Goal: Information Seeking & Learning: Find specific fact

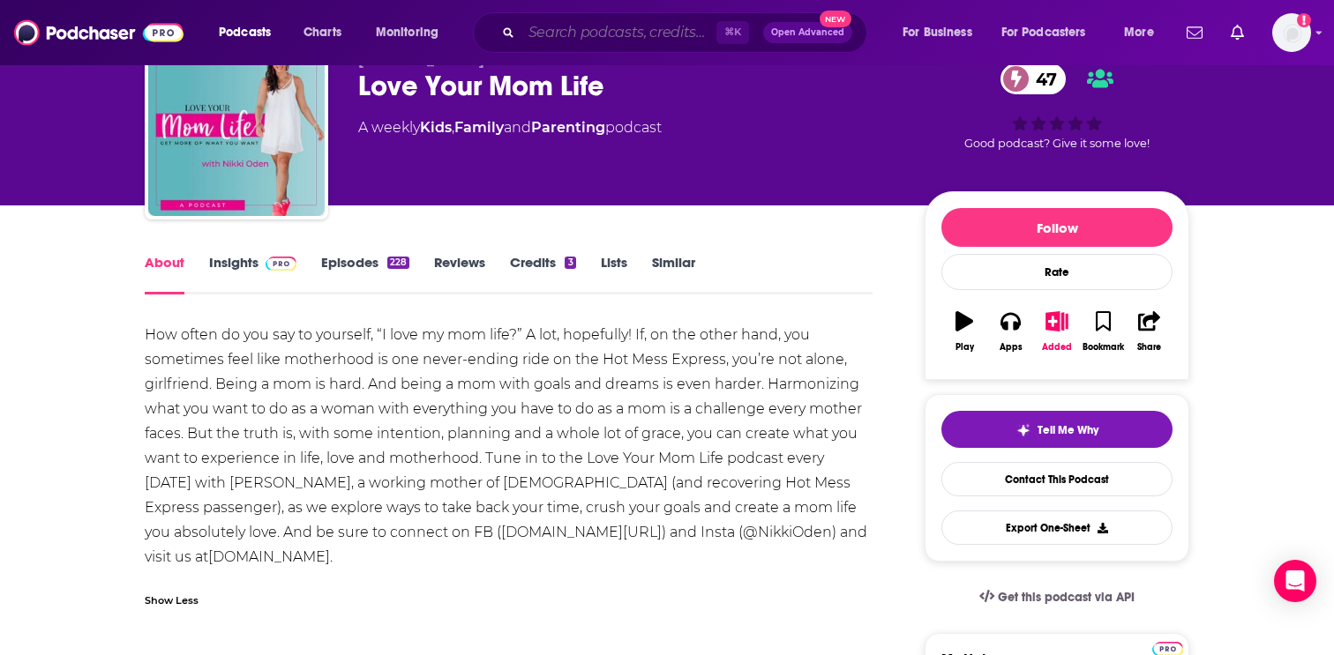
click at [636, 34] on input "Search podcasts, credits, & more..." at bounding box center [618, 33] width 195 height 28
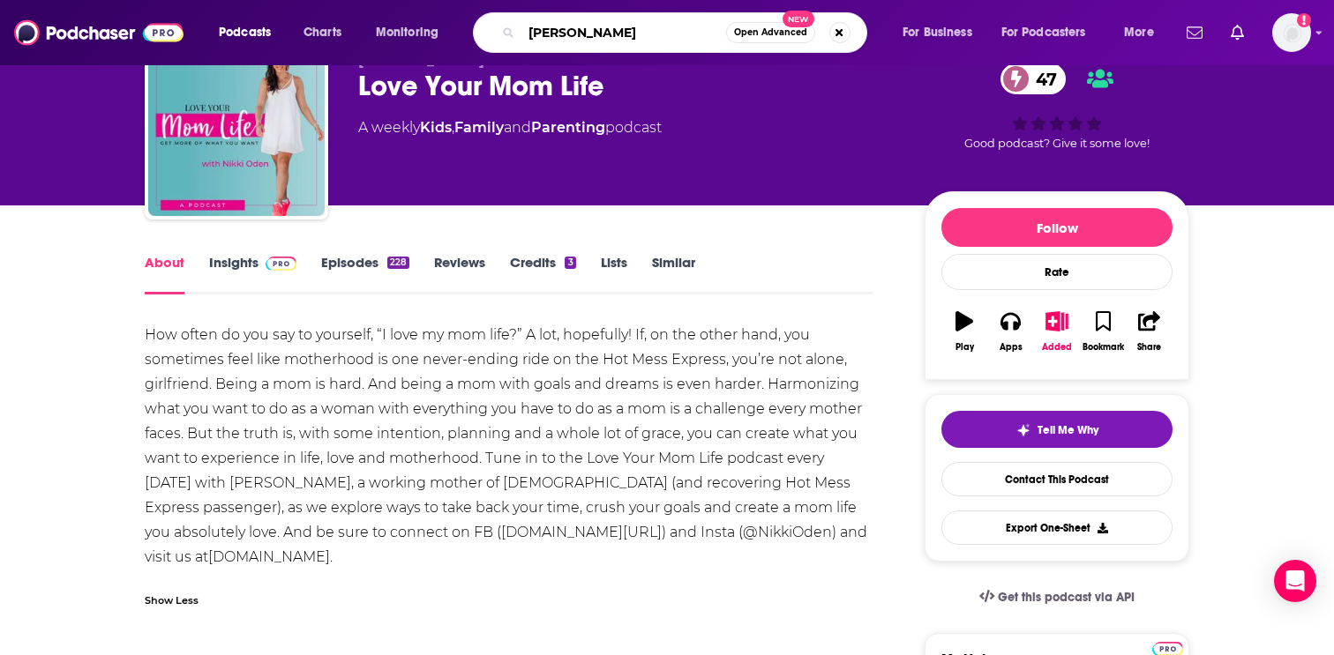
type input "[PERSON_NAME]"
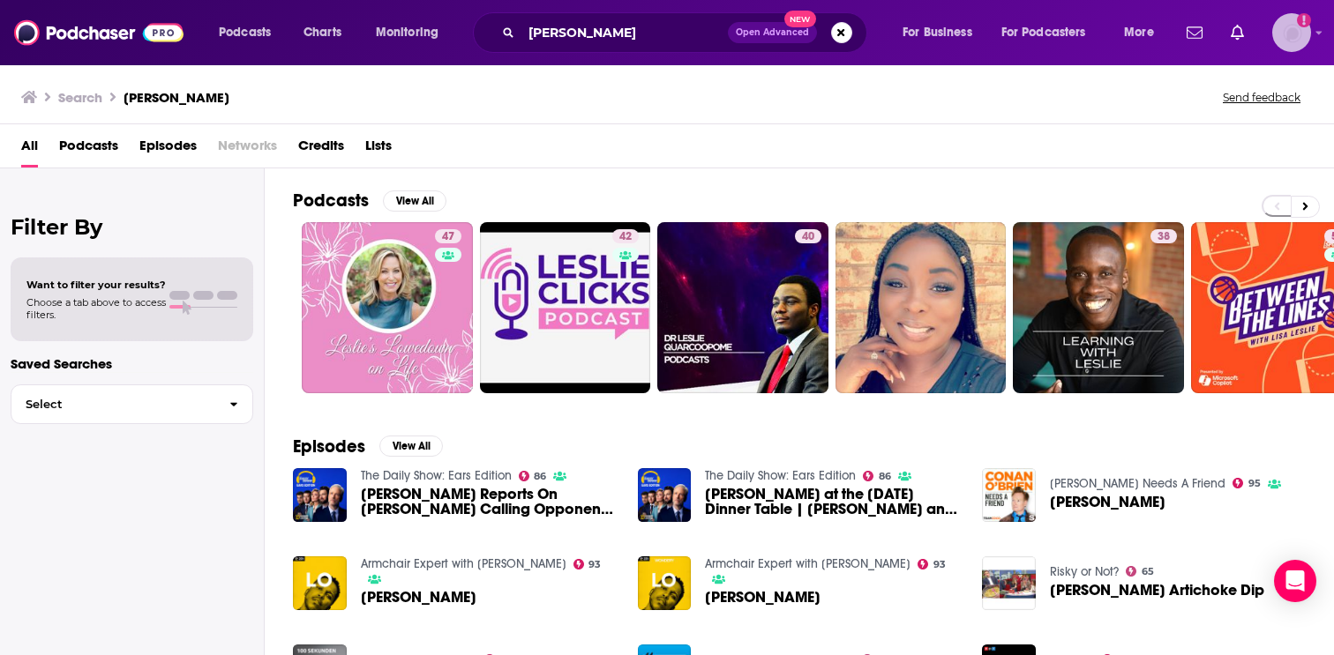
click at [1291, 48] on img "Logged in as EllaRoseMurphy" at bounding box center [1291, 32] width 39 height 39
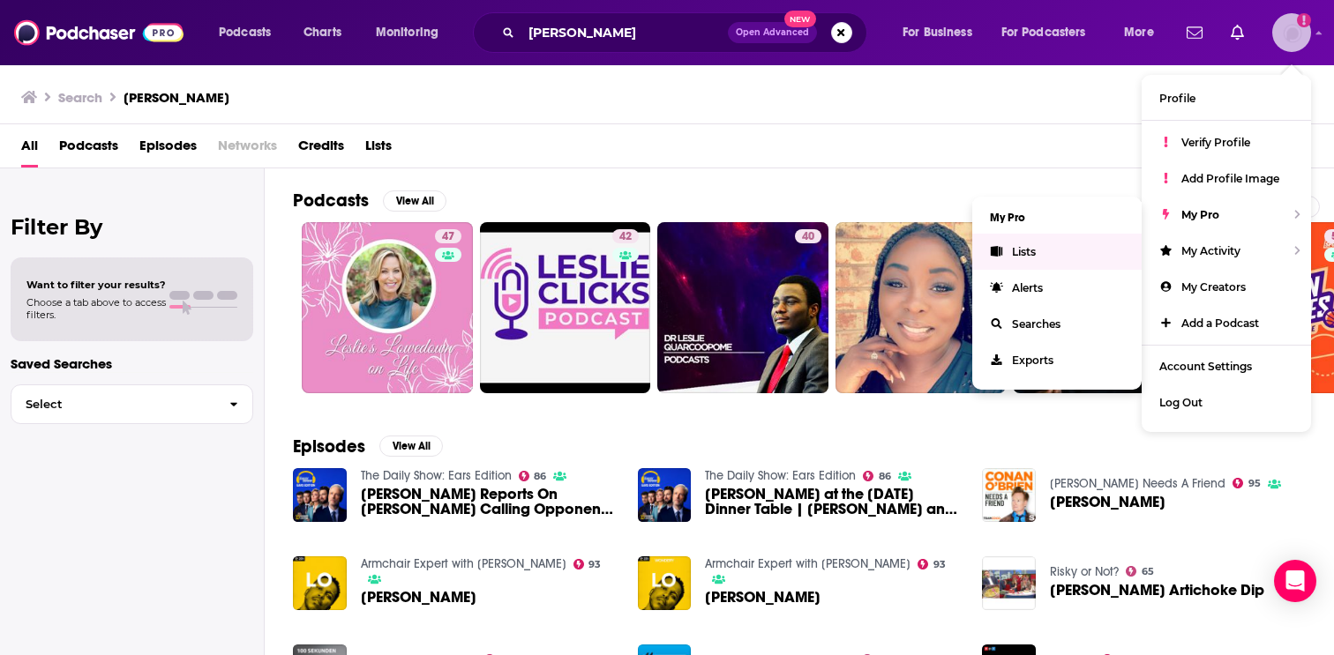
click at [1087, 248] on link "Lists" at bounding box center [1056, 252] width 169 height 36
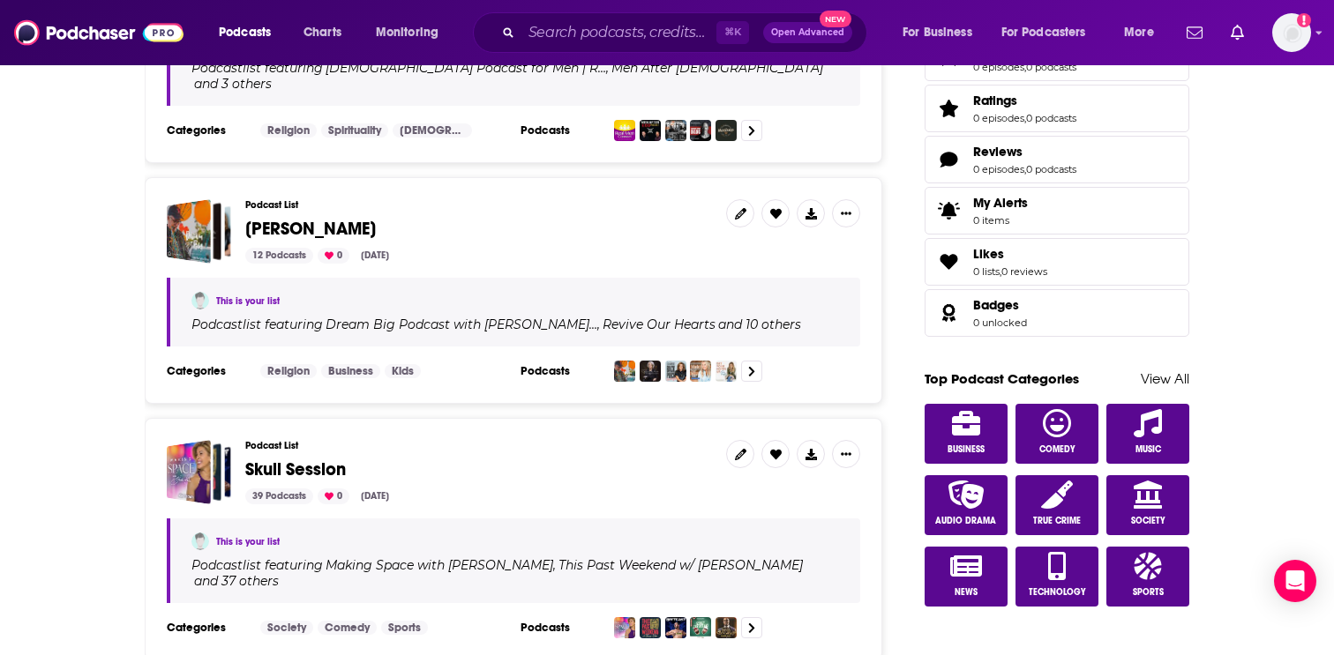
scroll to position [686, 0]
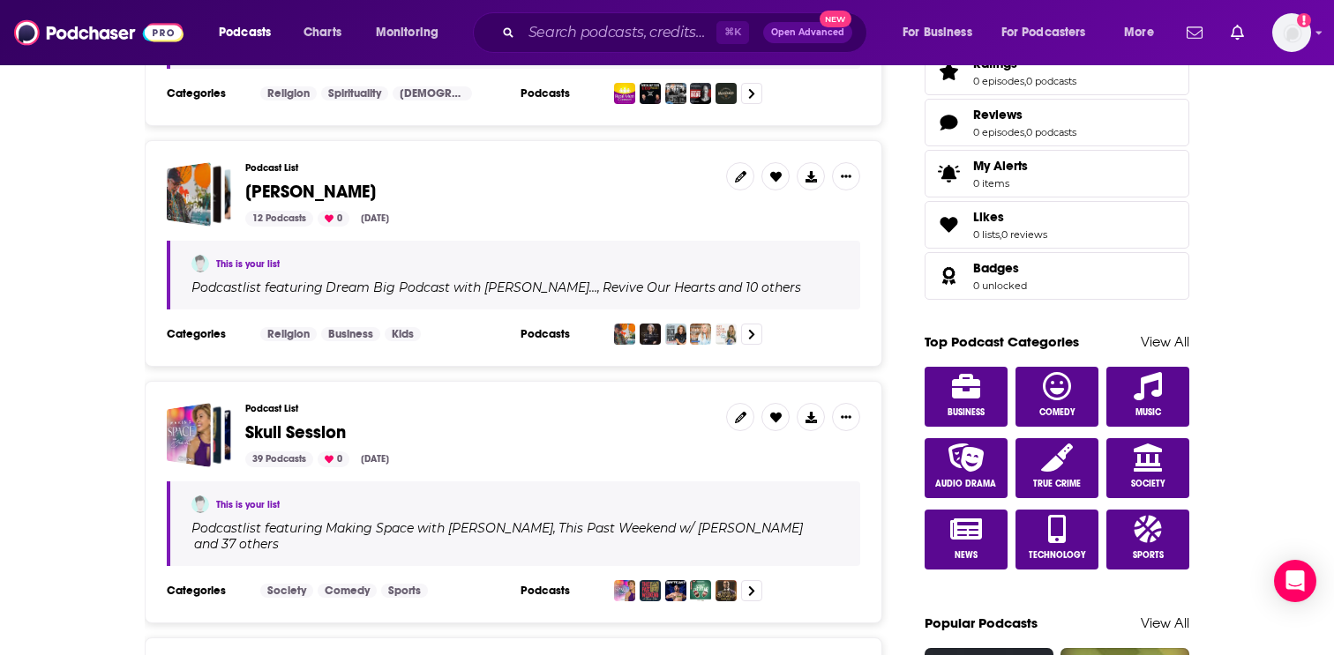
click at [321, 181] on span "[PERSON_NAME]" at bounding box center [310, 192] width 131 height 22
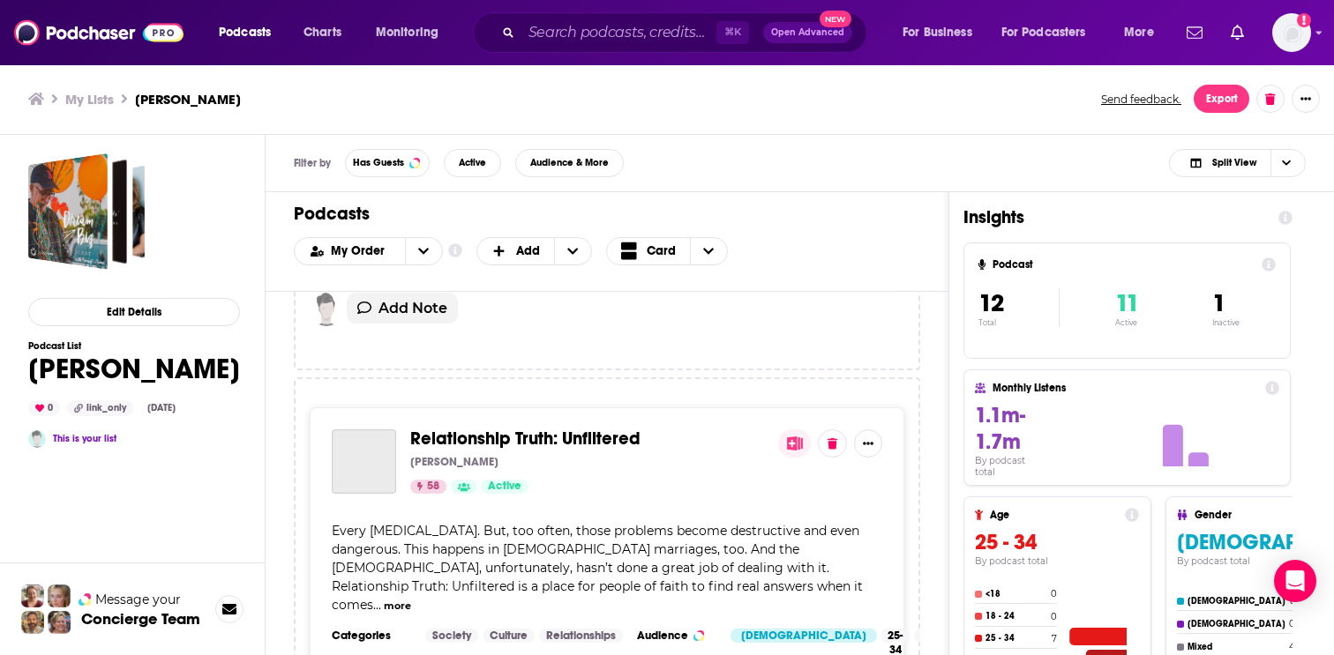
scroll to position [3810, 0]
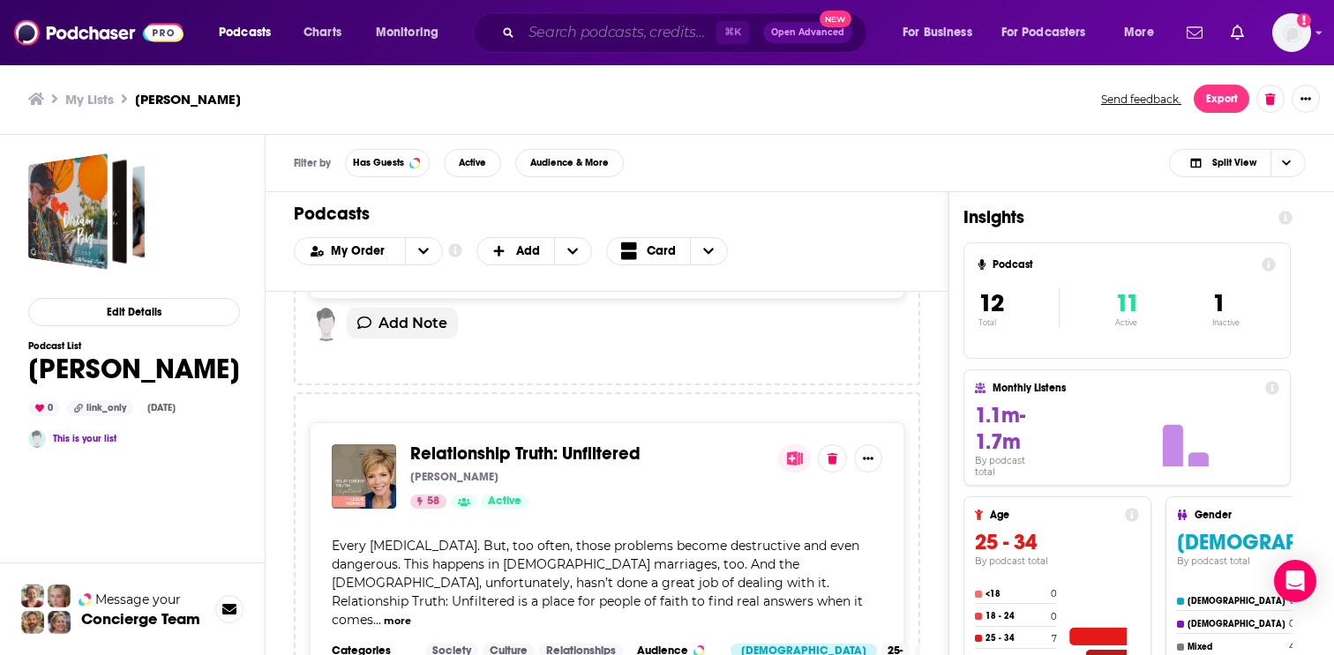
click at [692, 28] on input "Search podcasts, credits, & more..." at bounding box center [618, 33] width 195 height 28
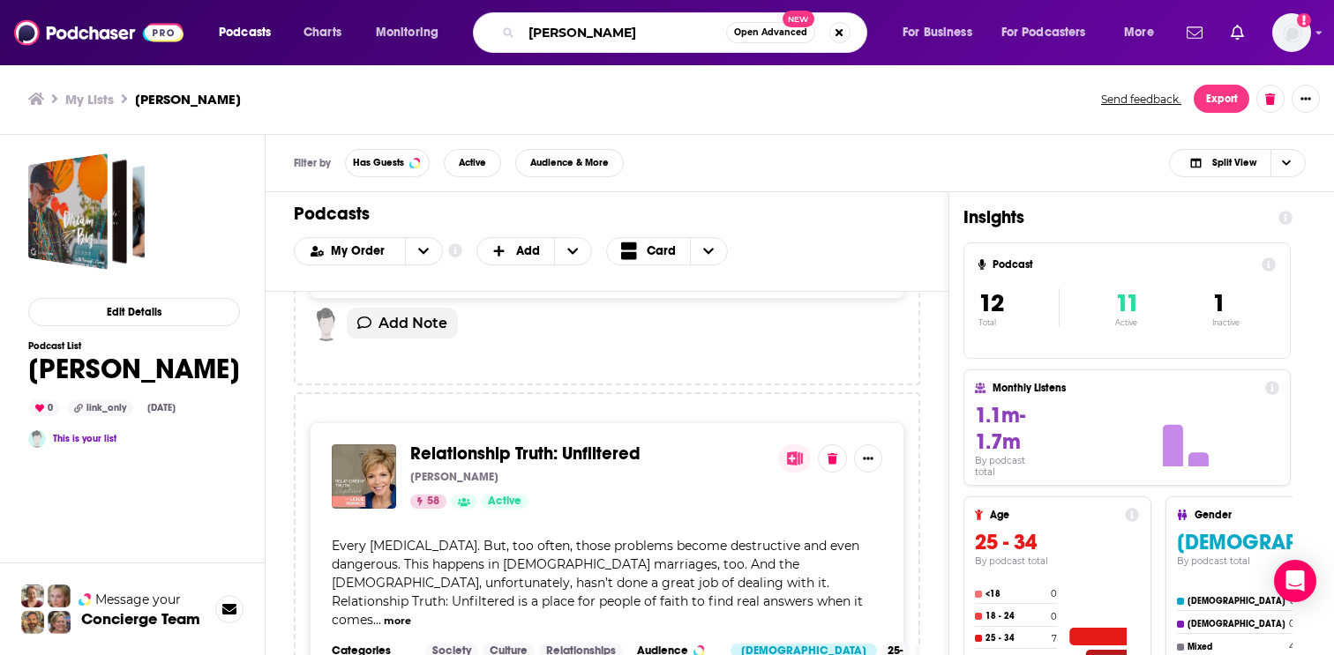
type input "[PERSON_NAME]"
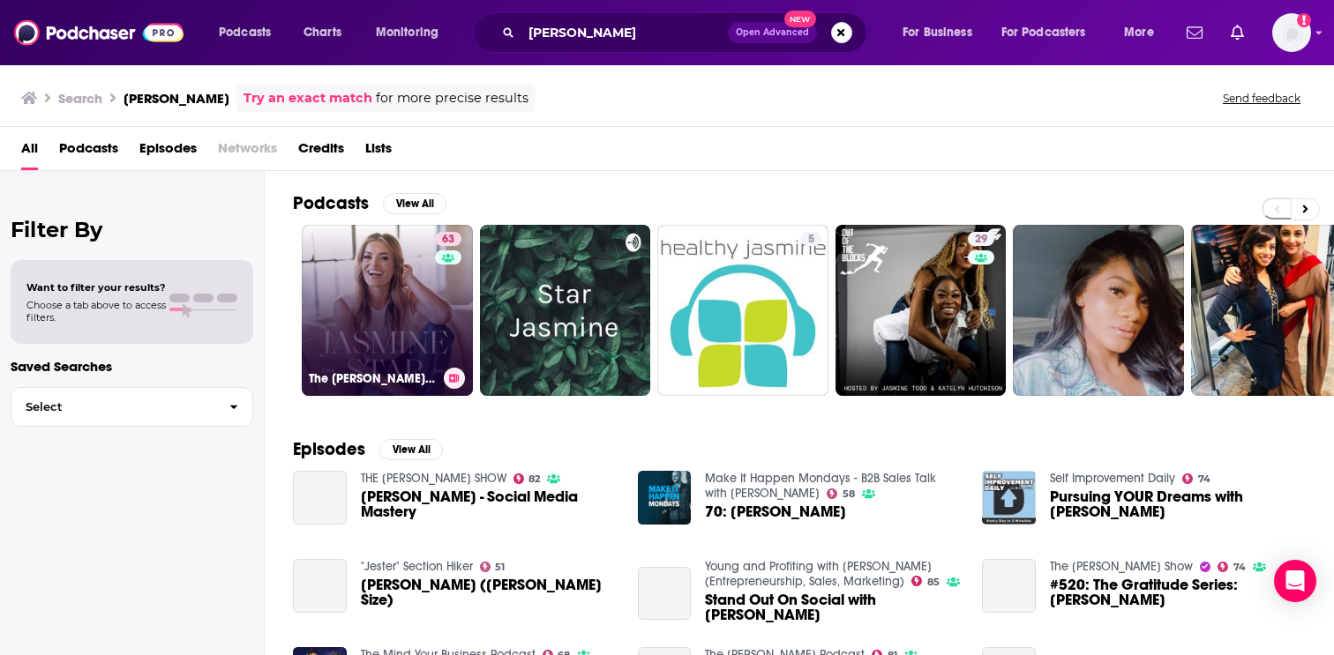
click at [409, 363] on link "63 The [PERSON_NAME] Show" at bounding box center [387, 310] width 171 height 171
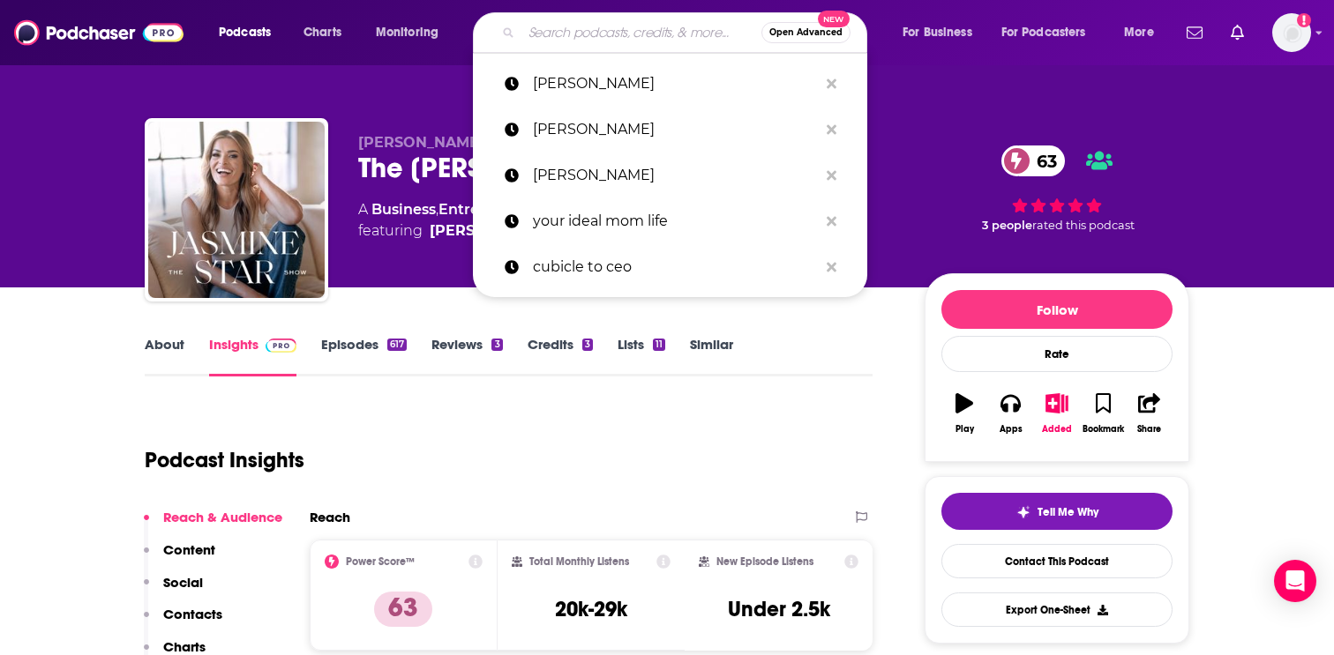
click at [579, 26] on input "Search podcasts, credits, & more..." at bounding box center [641, 33] width 240 height 28
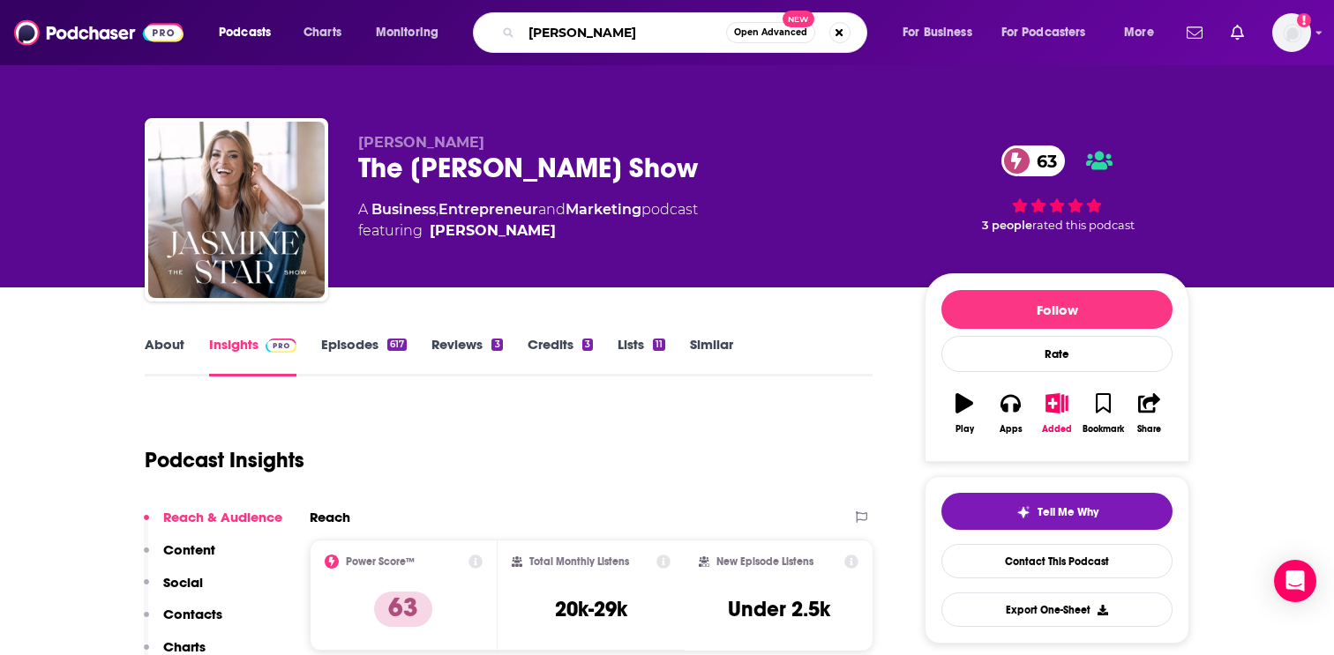
type input "[PERSON_NAME]"
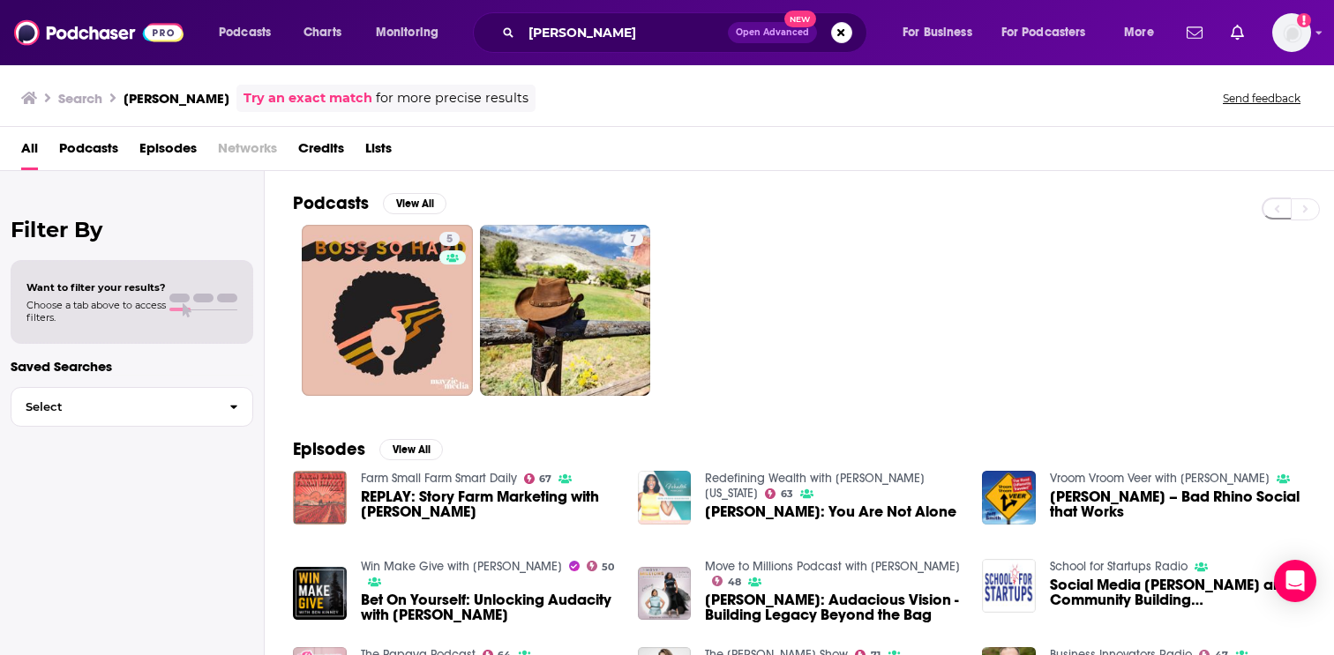
click at [685, 510] on img "Marty McDonald: You Are Not Alone" at bounding box center [665, 498] width 54 height 54
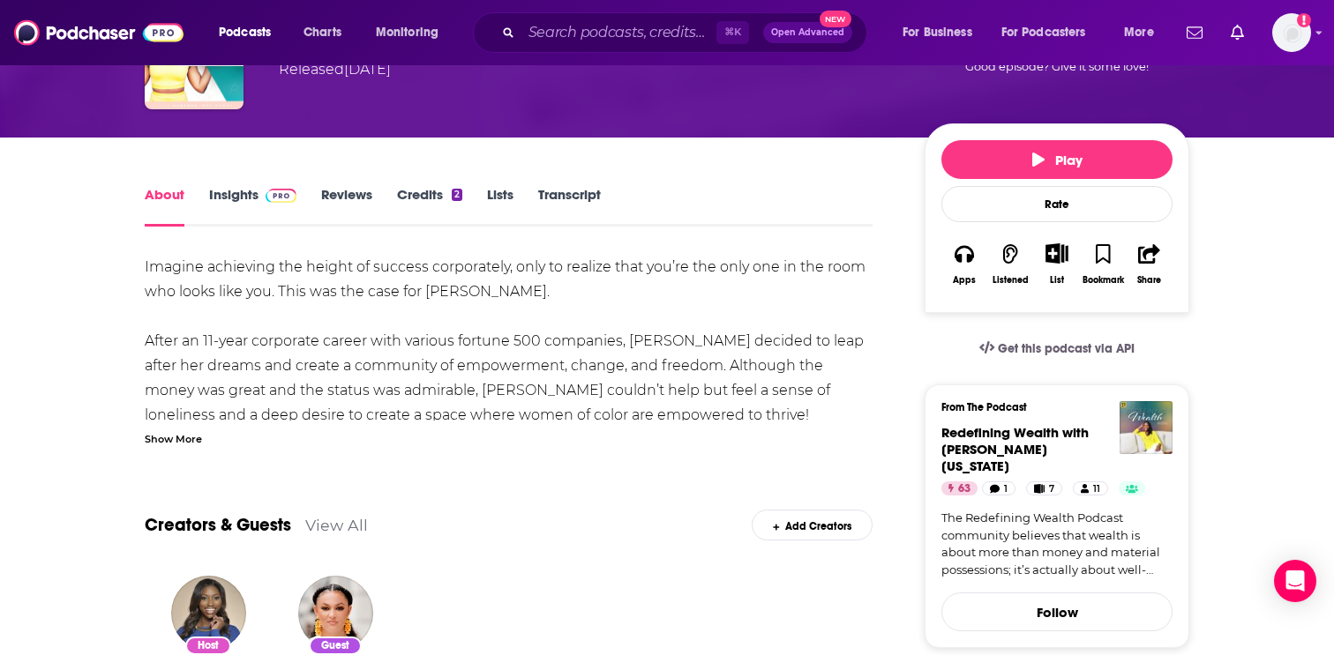
scroll to position [453, 0]
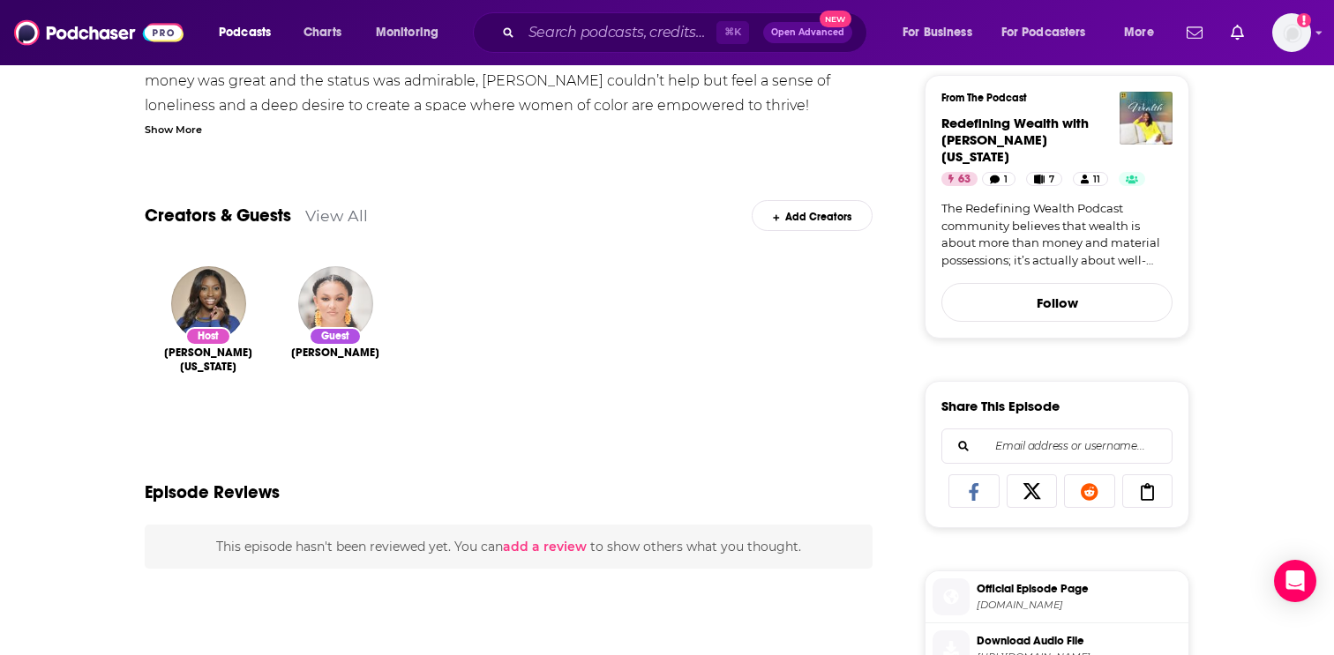
click at [333, 315] on img "Marty McDonald" at bounding box center [335, 303] width 75 height 75
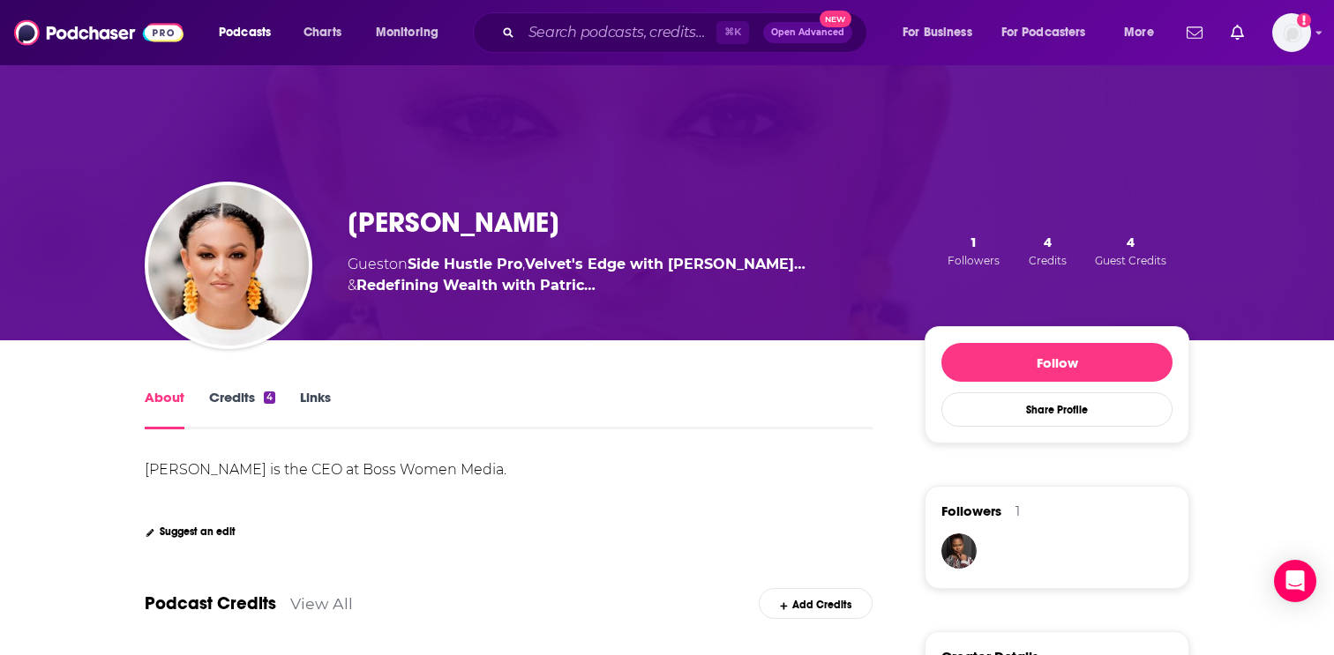
scroll to position [3, 0]
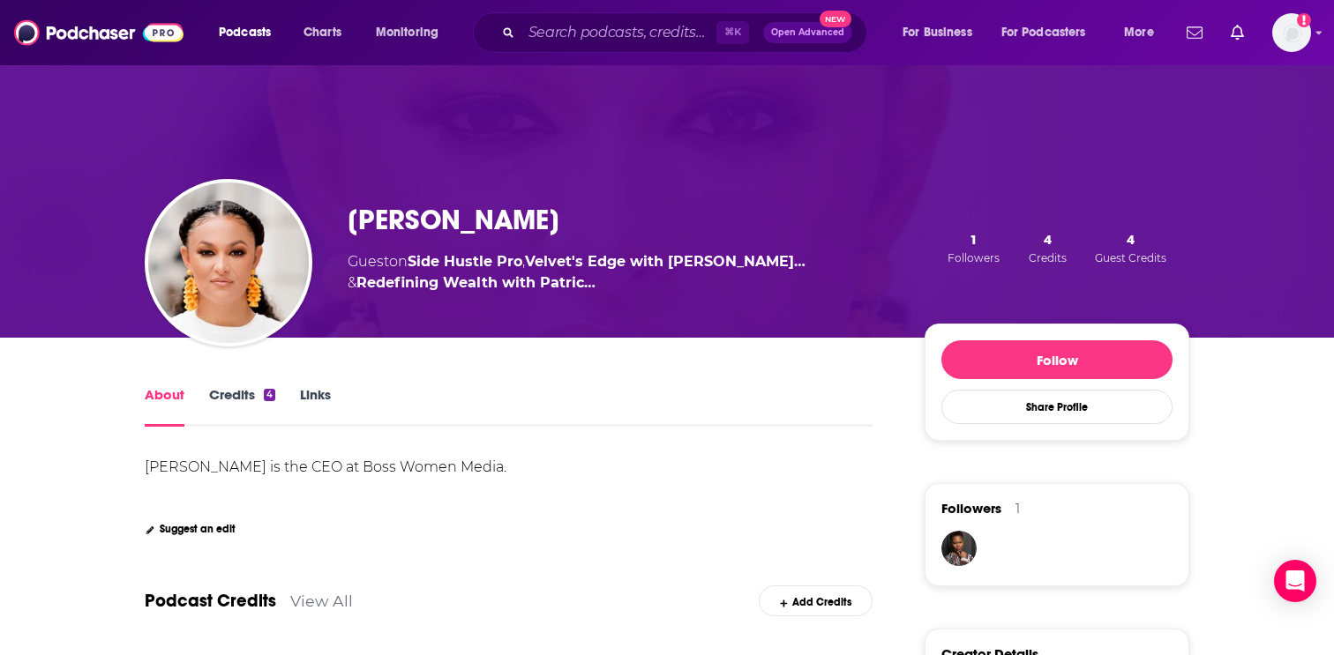
click at [241, 404] on link "Credits 4" at bounding box center [242, 406] width 66 height 41
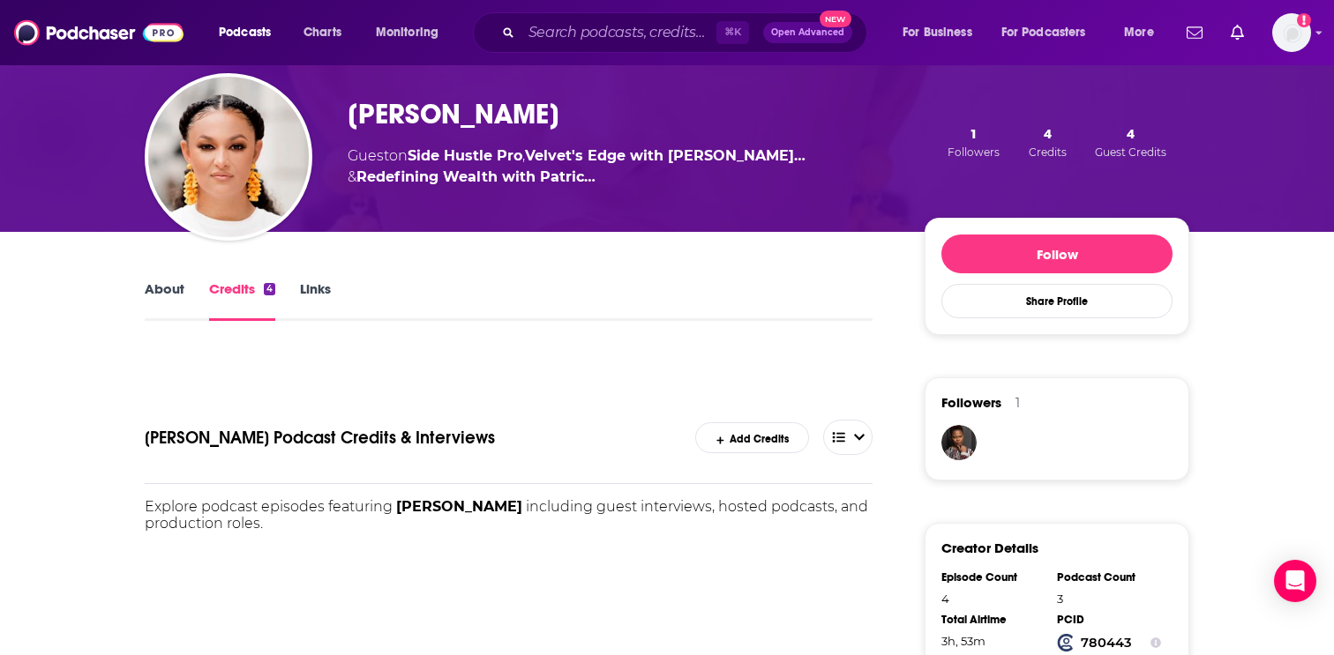
scroll to position [276, 0]
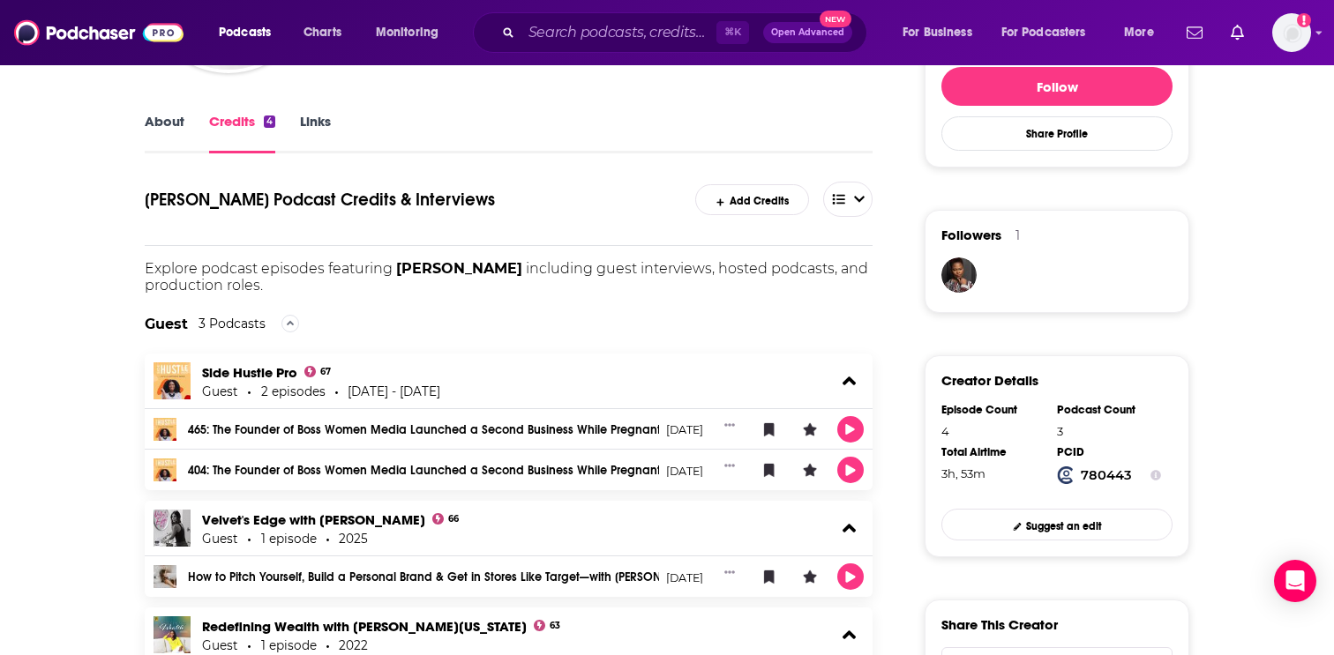
click at [273, 428] on link "465: The Founder of Boss Women Media Launched a Second Business While Pregnant …" at bounding box center [423, 430] width 471 height 12
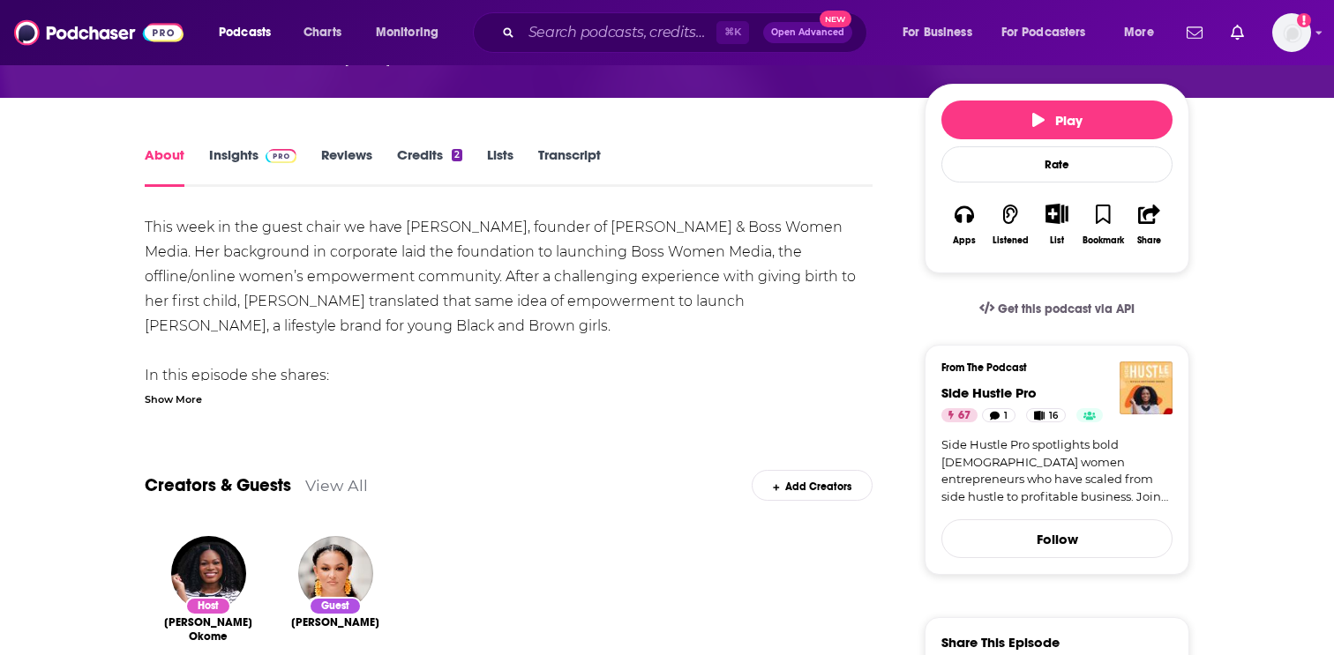
scroll to position [185, 0]
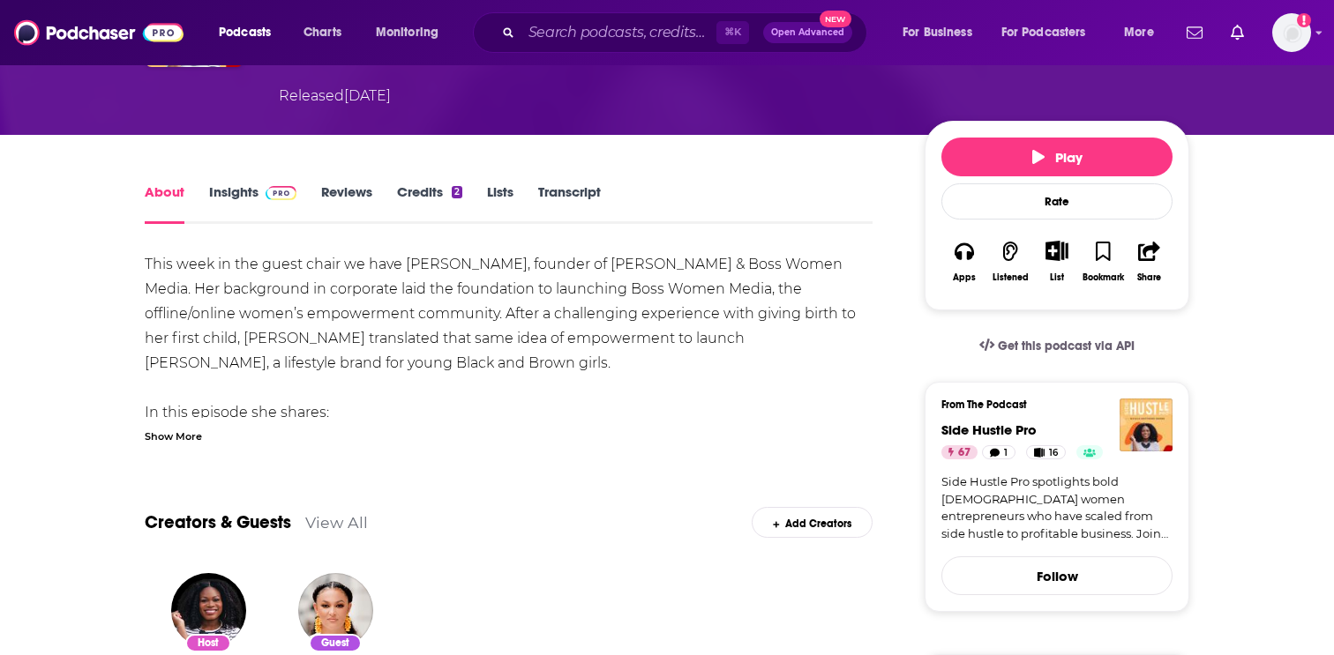
click at [200, 440] on div "Show More" at bounding box center [173, 435] width 57 height 17
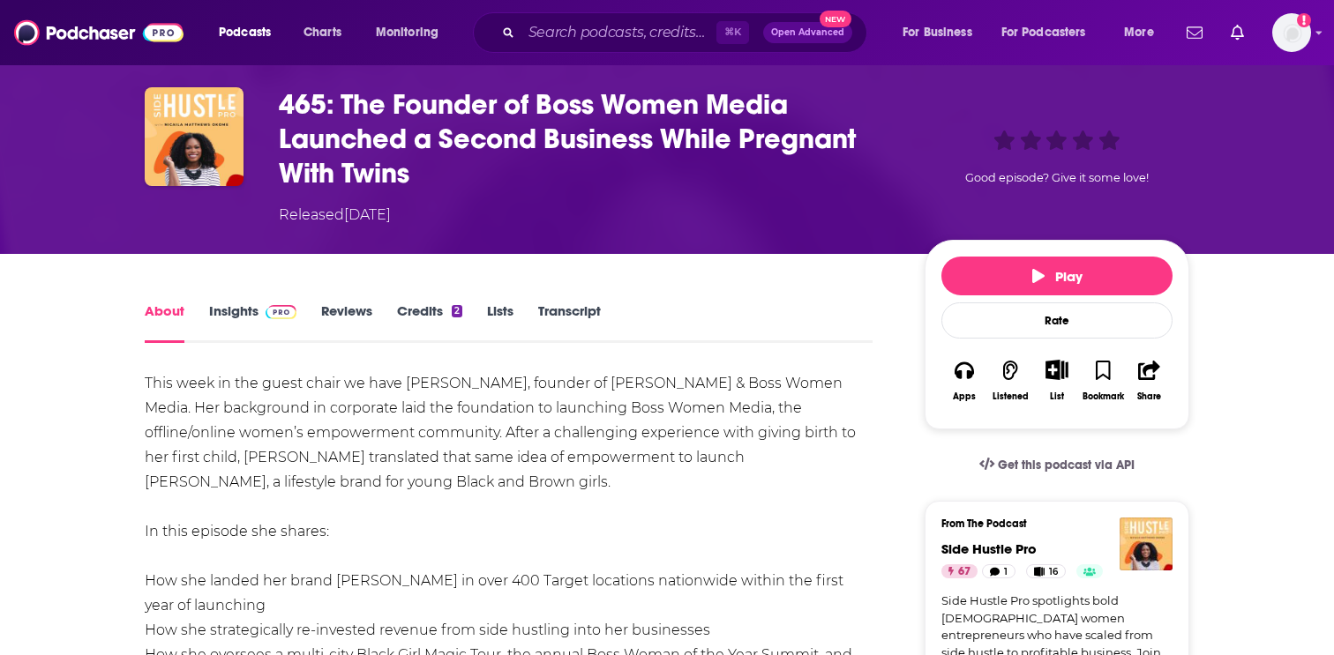
scroll to position [68, 0]
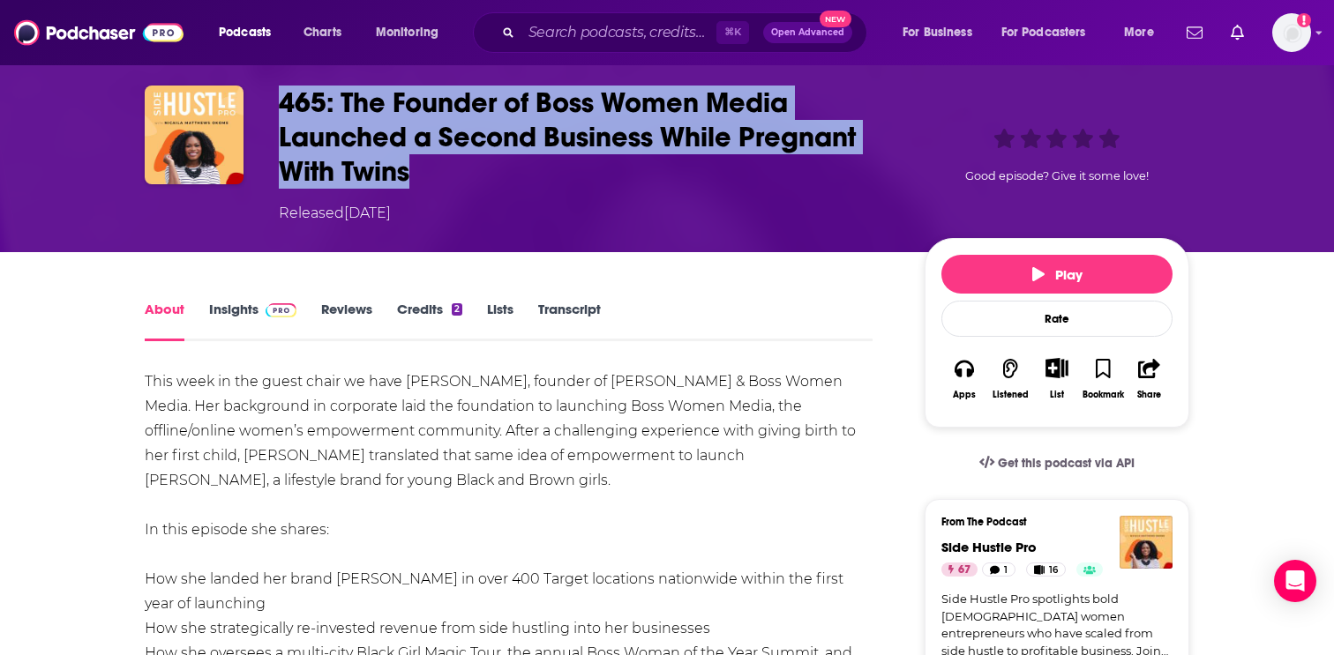
drag, startPoint x: 261, startPoint y: 97, endPoint x: 476, endPoint y: 186, distance: 233.0
click at [476, 186] on div "465: The Founder of Boss Women Media Launched a Second Business While Pregnant …" at bounding box center [667, 155] width 1045 height 139
copy h1 "465: The Founder of Boss Women Media Launched a Second Business While Pregnant …"
